Goal: Check status: Check status

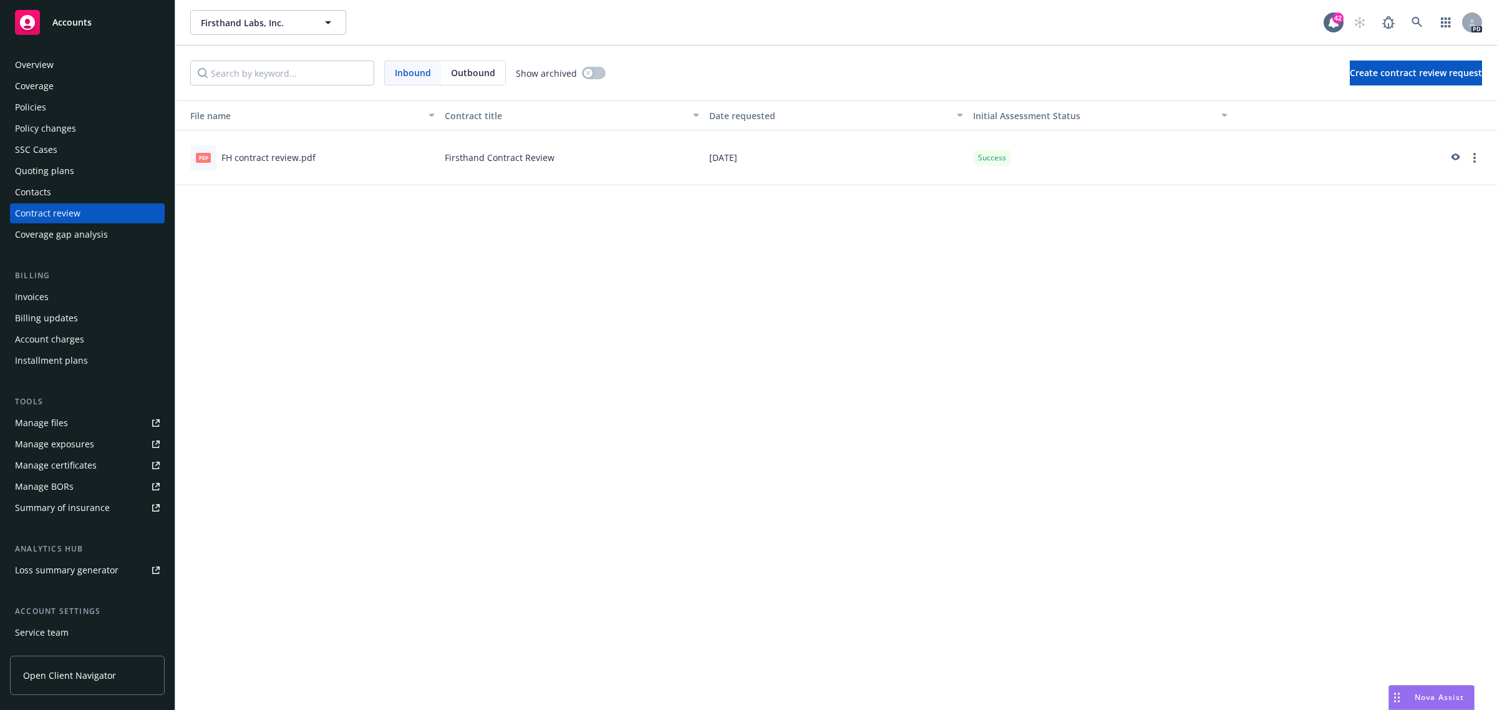
click at [1251, 387] on div "File name Contract title Date requested Initial Assessment Status pdf FH contra…" at bounding box center [835, 404] width 1321 height 609
